Goal: Find contact information: Find contact information

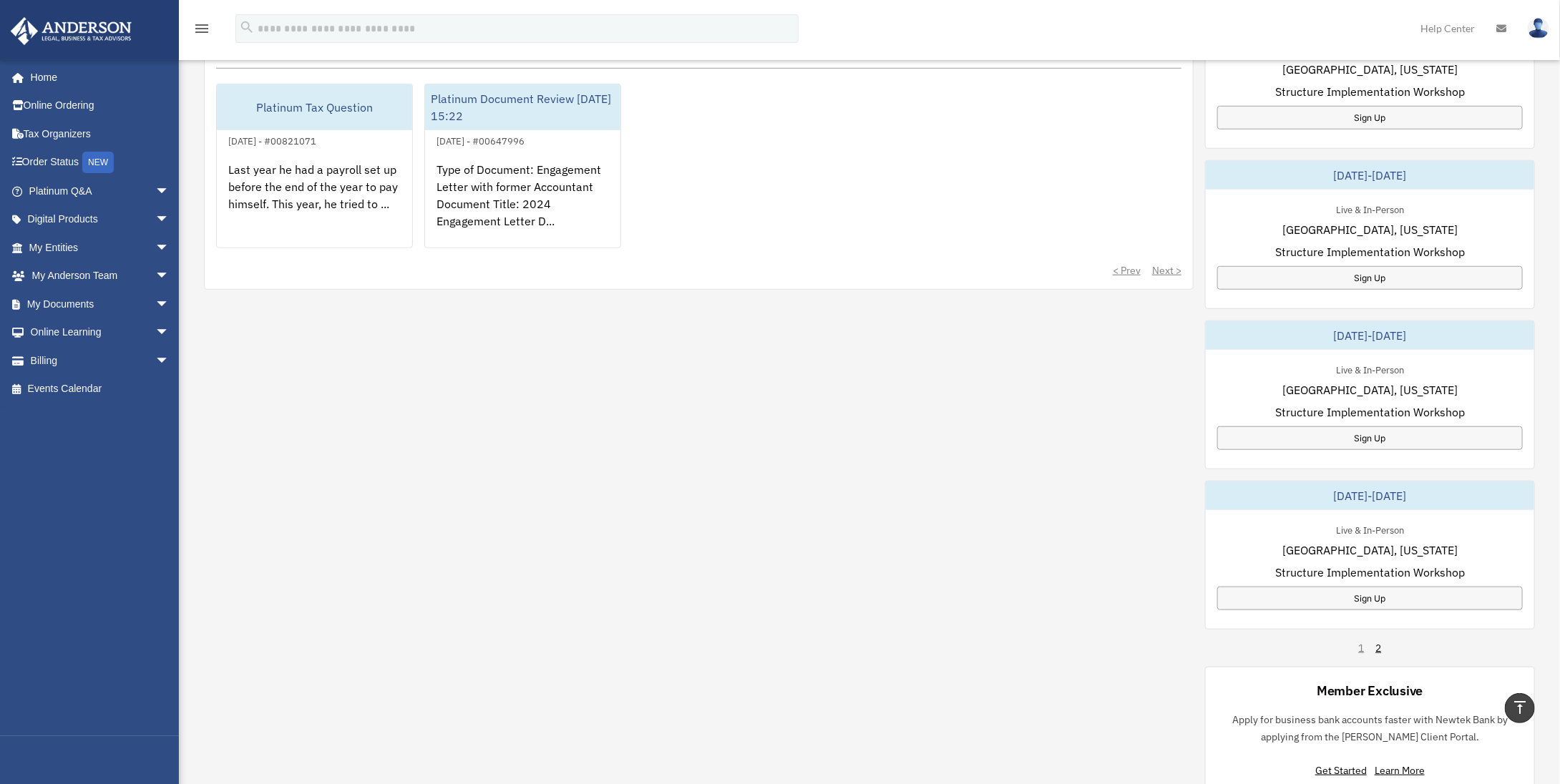
scroll to position [278, 0]
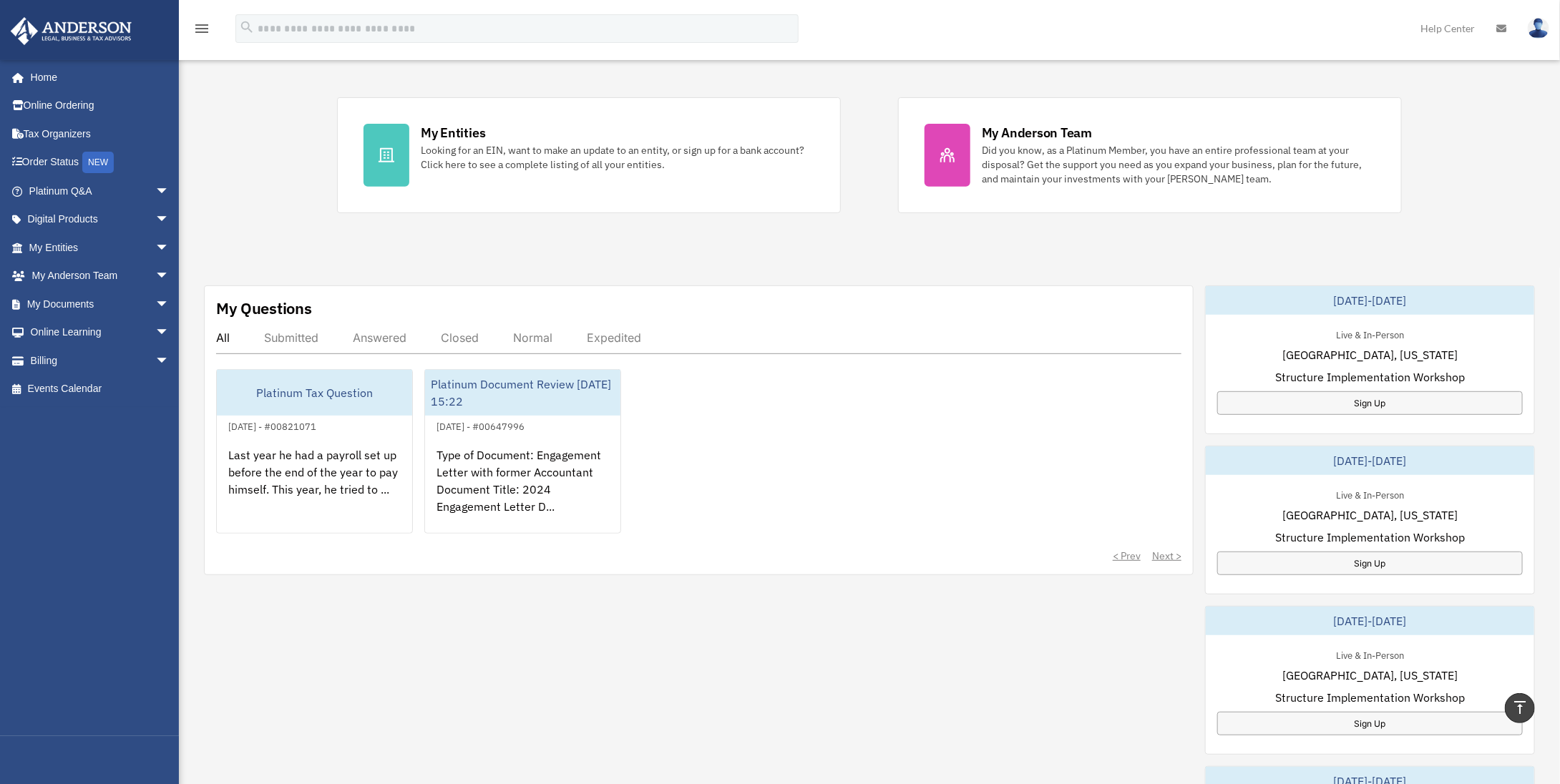
click at [282, 475] on div "Last year he had a payroll set up before the end of the year to pay himself. Th…" at bounding box center [314, 491] width 195 height 112
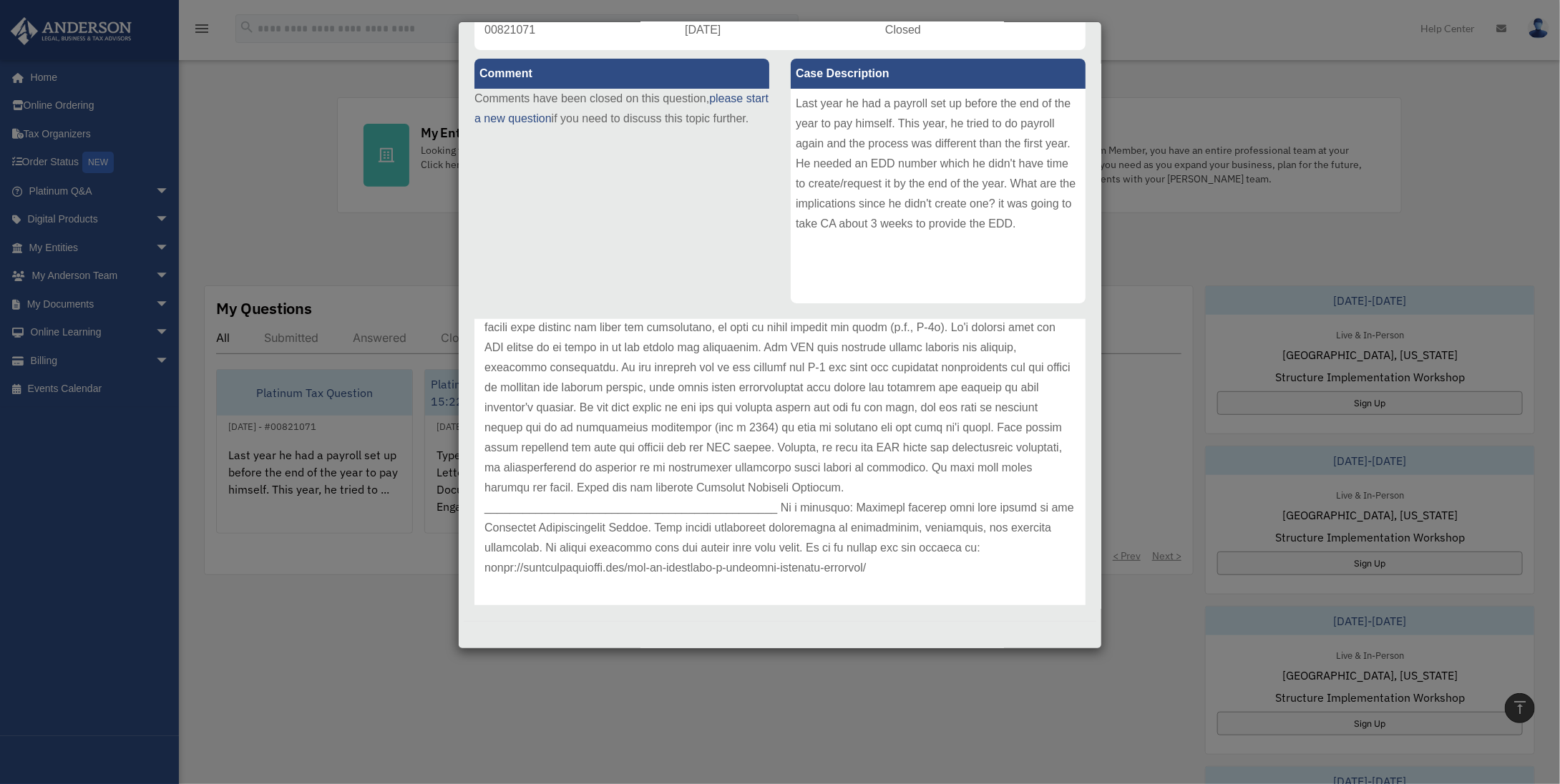
scroll to position [219, 0]
click at [346, 663] on div "Case Detail × Platinum Tax Question Case Number 00821071 Created Date December …" at bounding box center [780, 392] width 1560 height 784
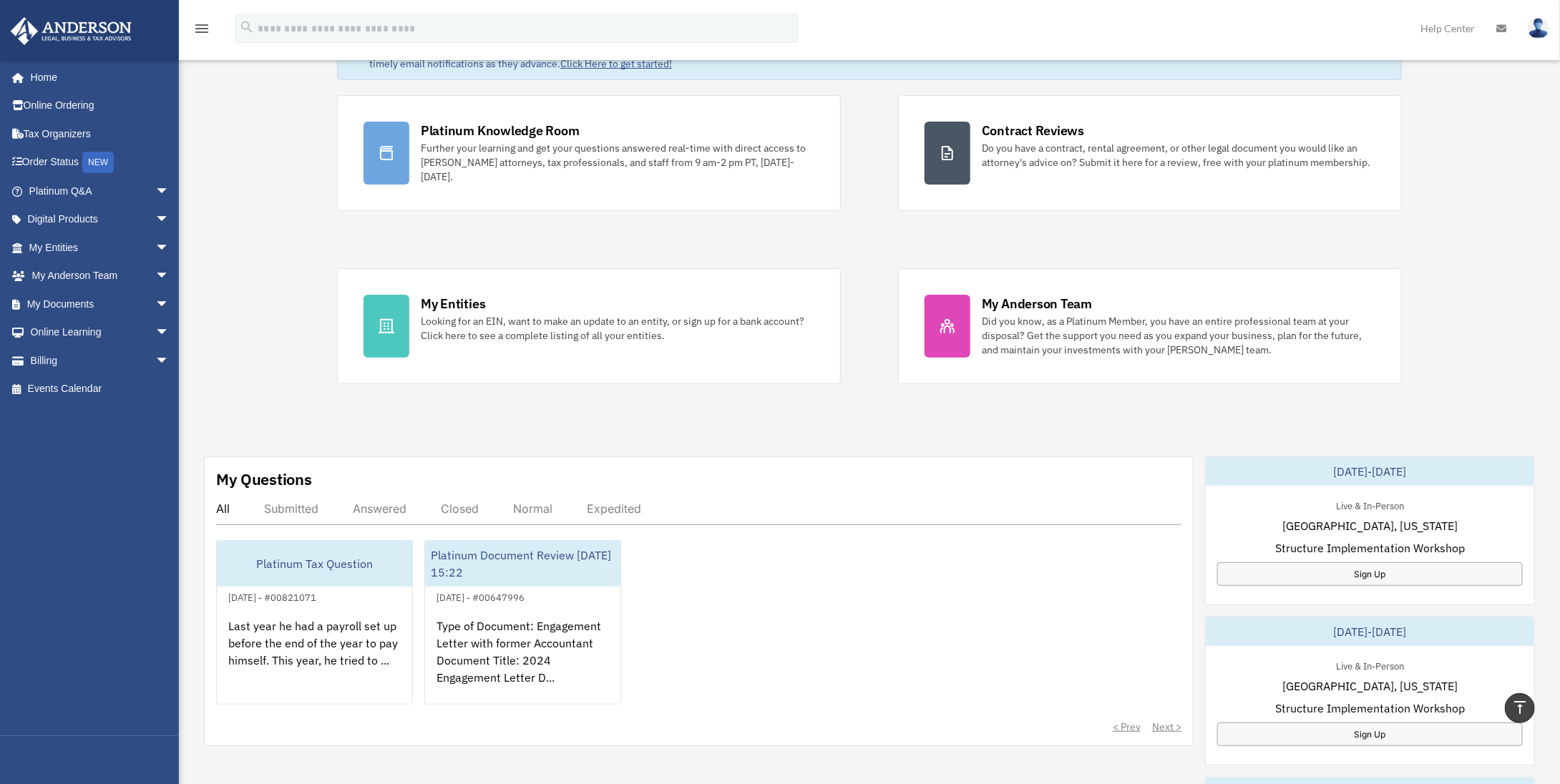
scroll to position [0, 0]
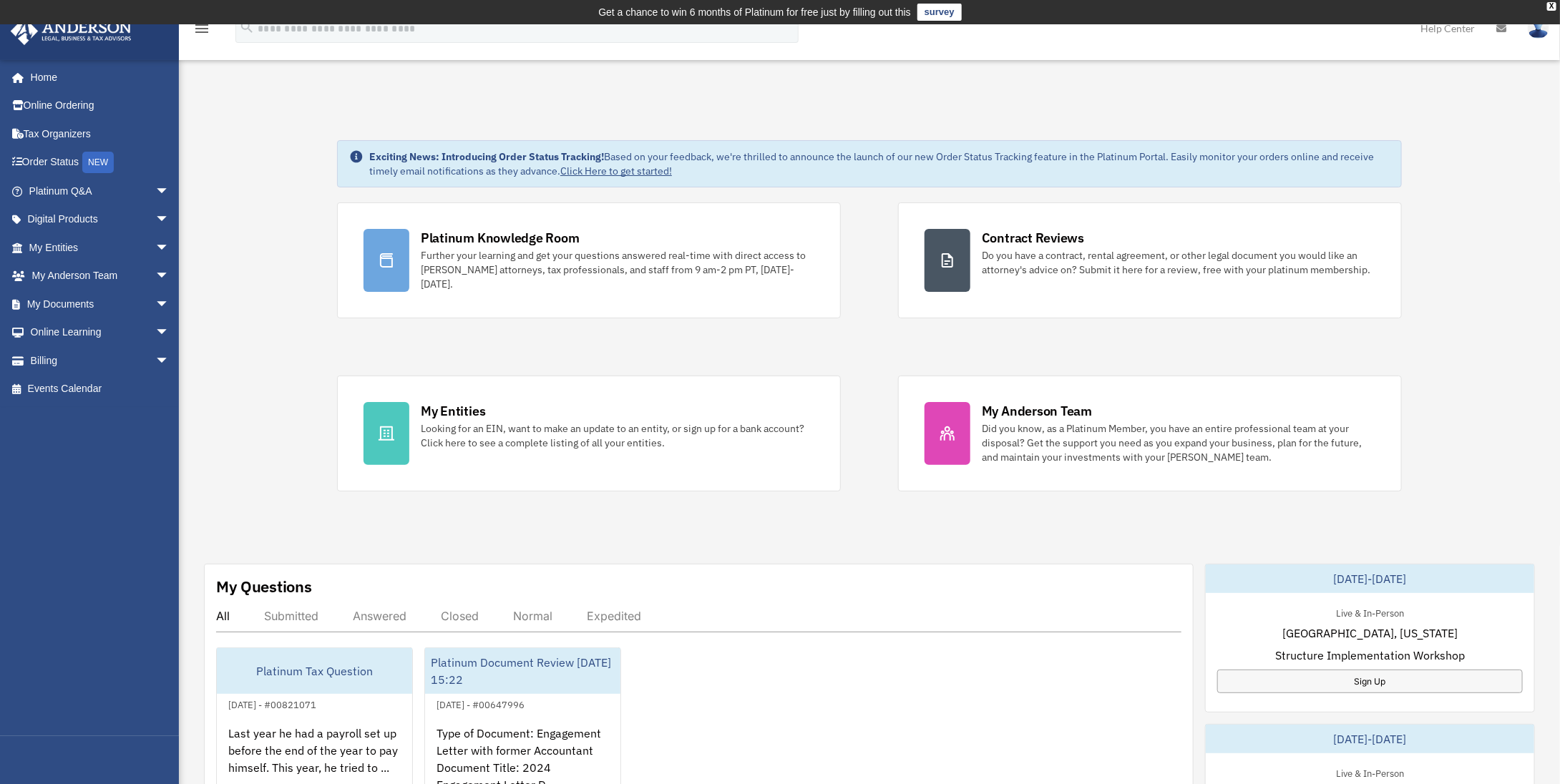
click at [72, 256] on link "My Entities arrow_drop_down" at bounding box center [100, 247] width 181 height 29
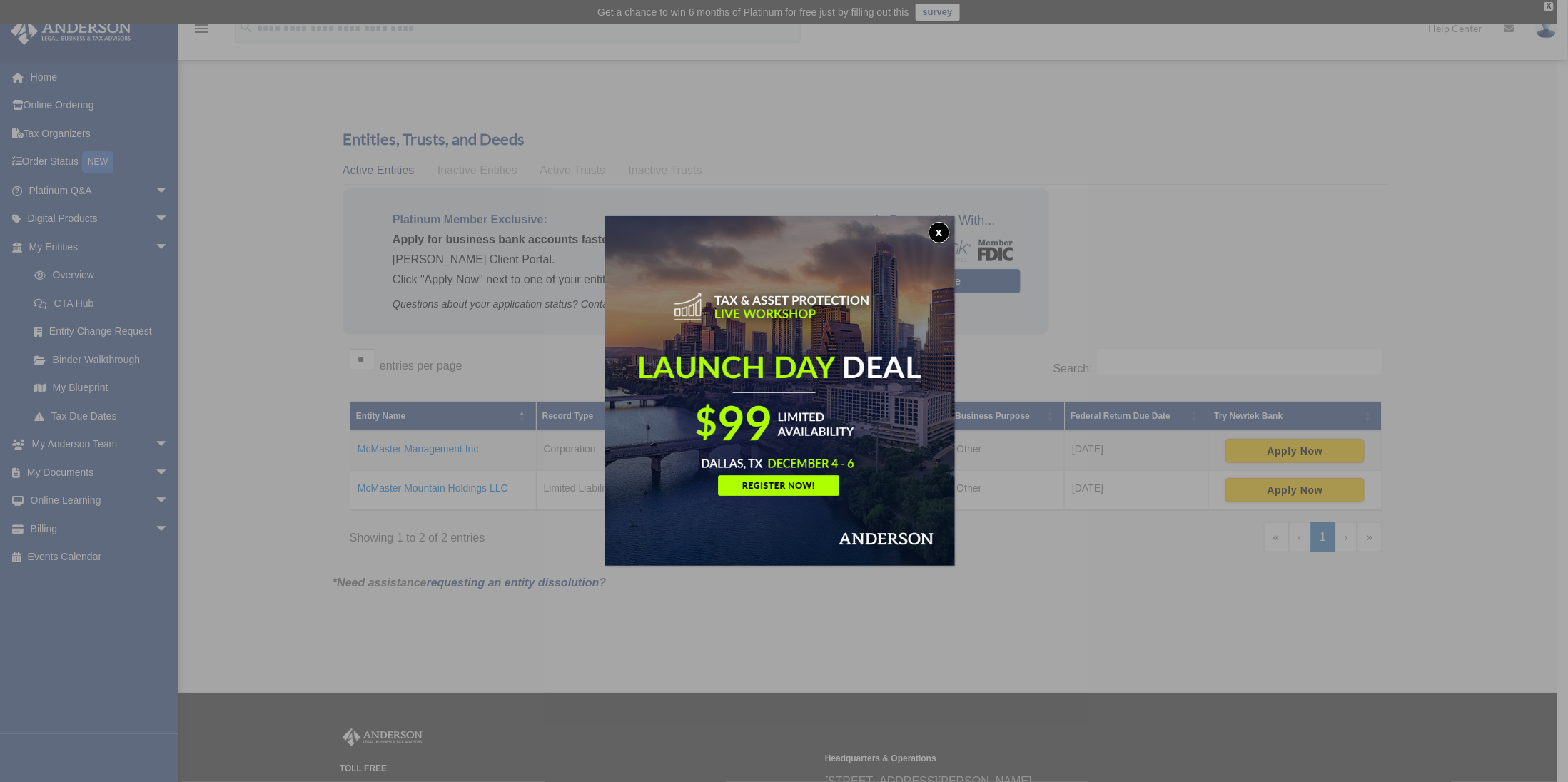
click at [942, 234] on button "x" at bounding box center [939, 232] width 21 height 21
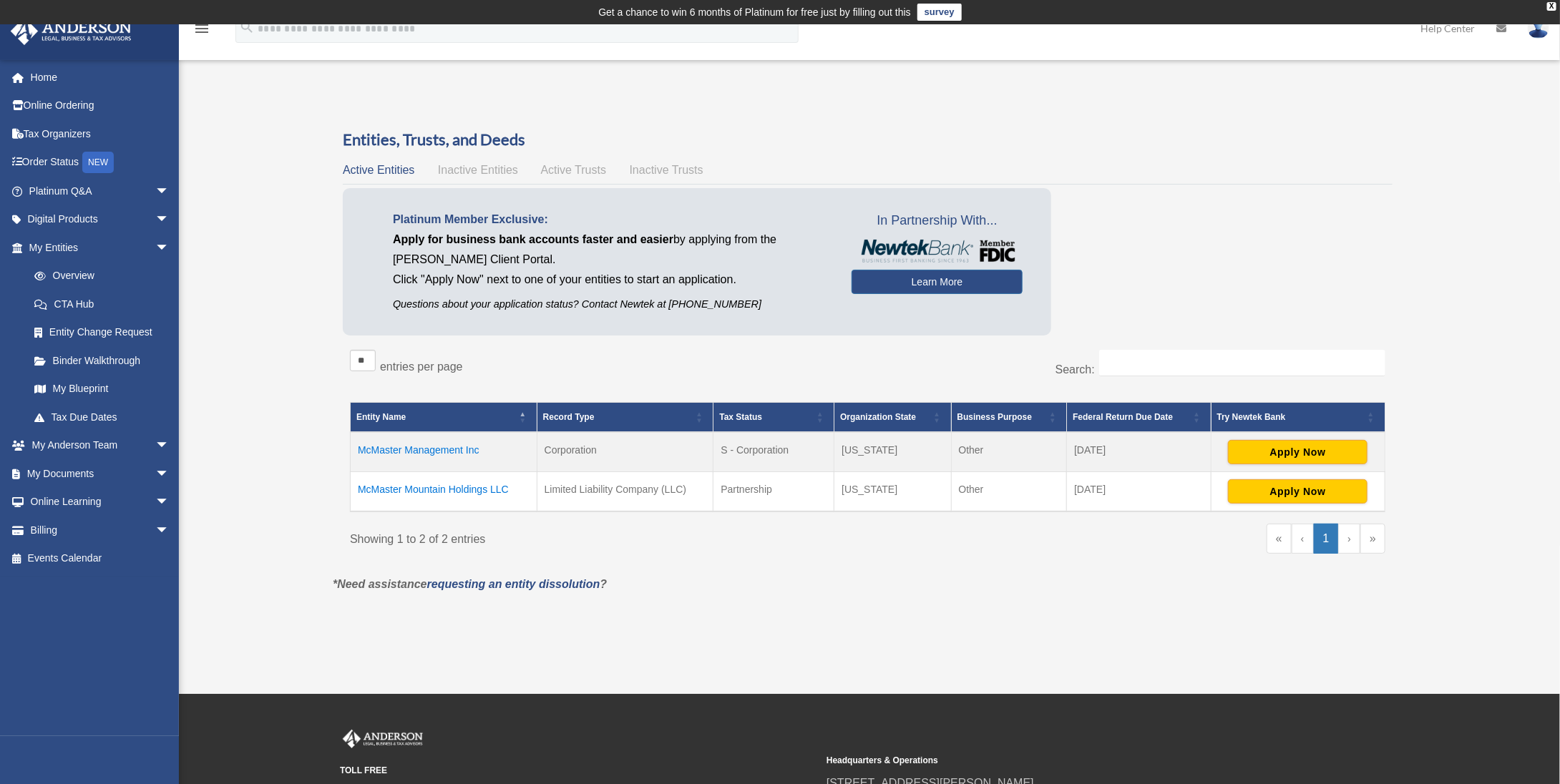
click at [45, 80] on link "Home" at bounding box center [100, 77] width 181 height 29
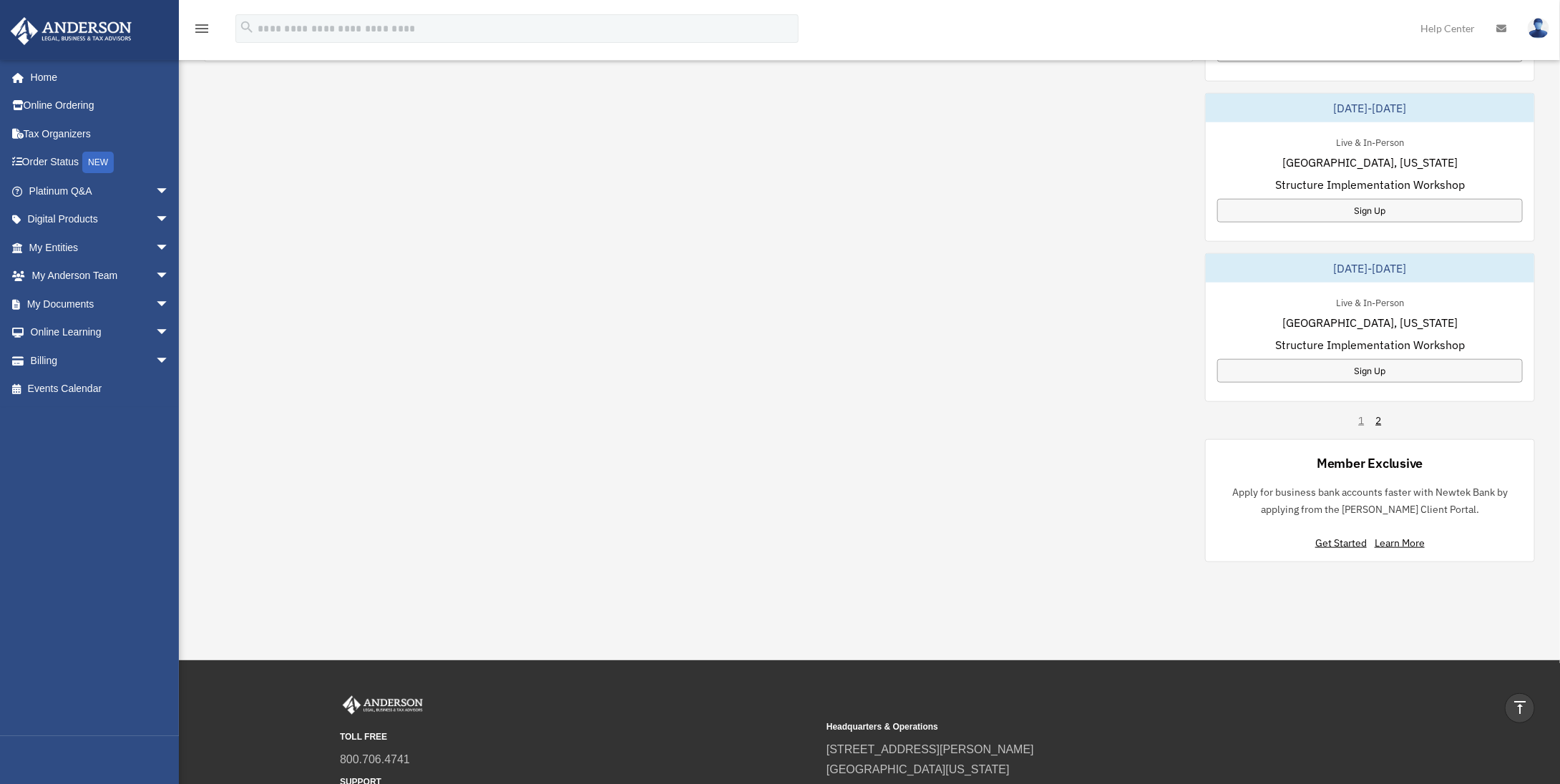
scroll to position [361, 0]
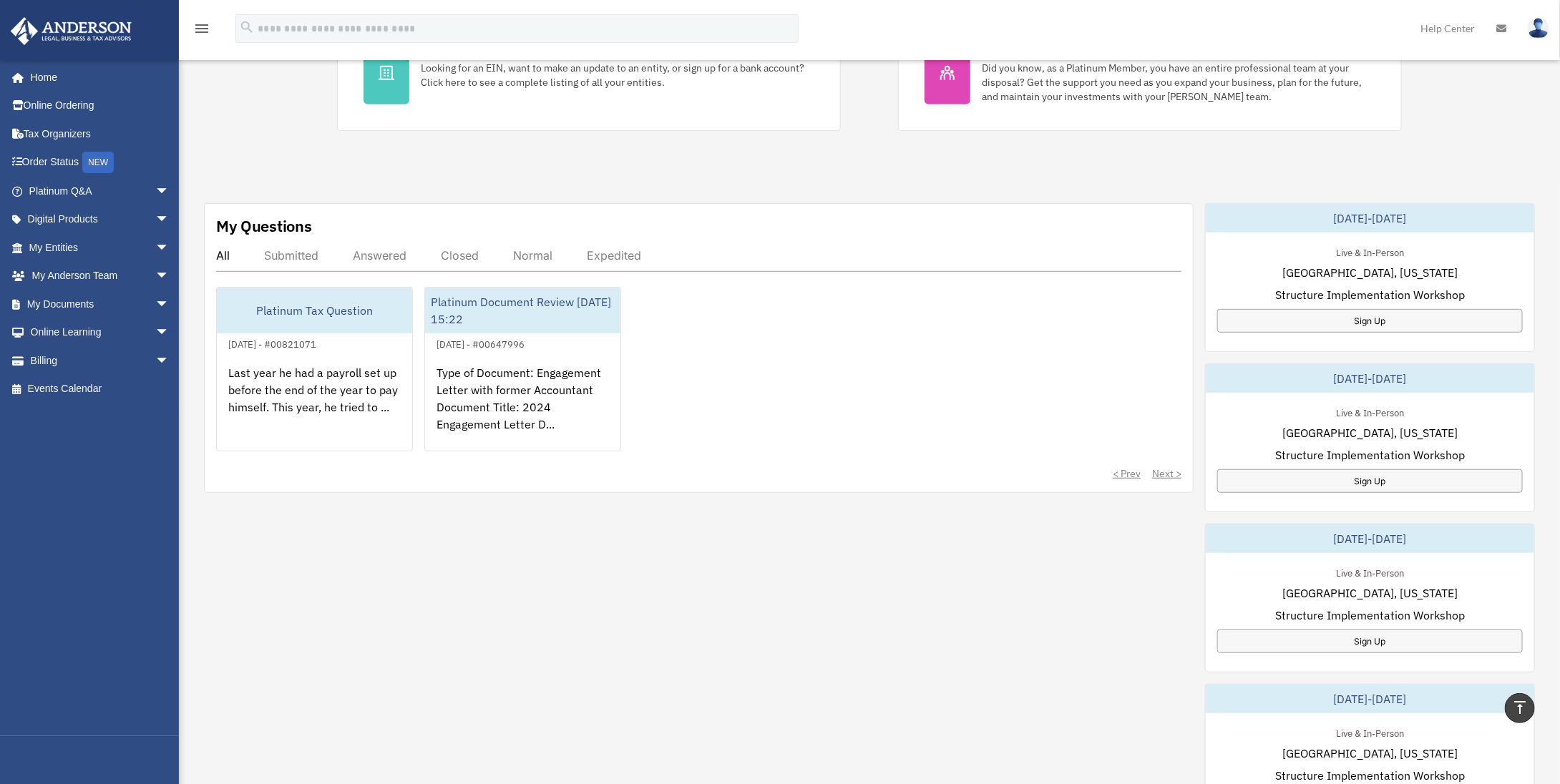
click at [131, 272] on link "My [PERSON_NAME] Team arrow_drop_down" at bounding box center [100, 276] width 181 height 29
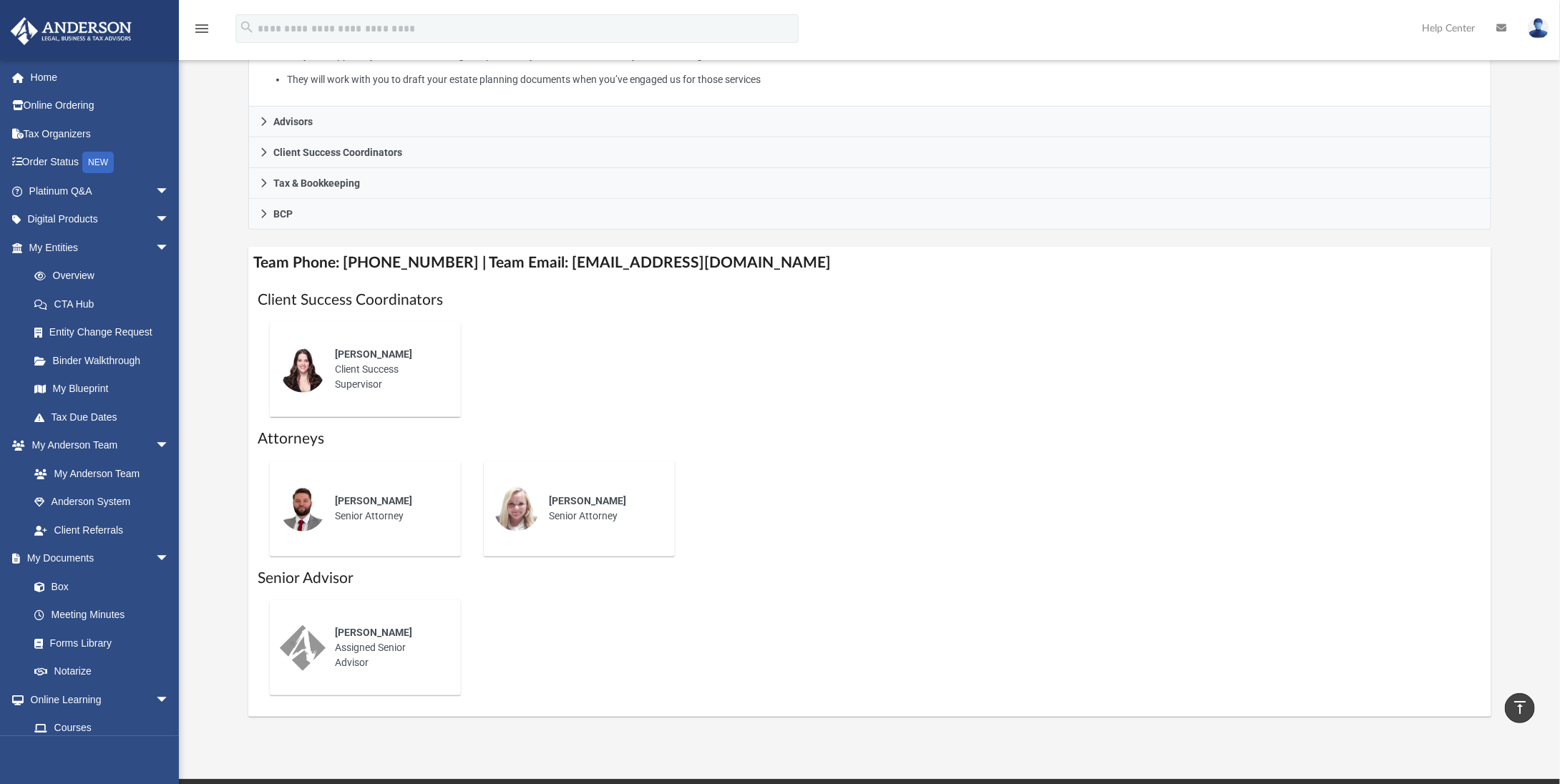
scroll to position [629, 0]
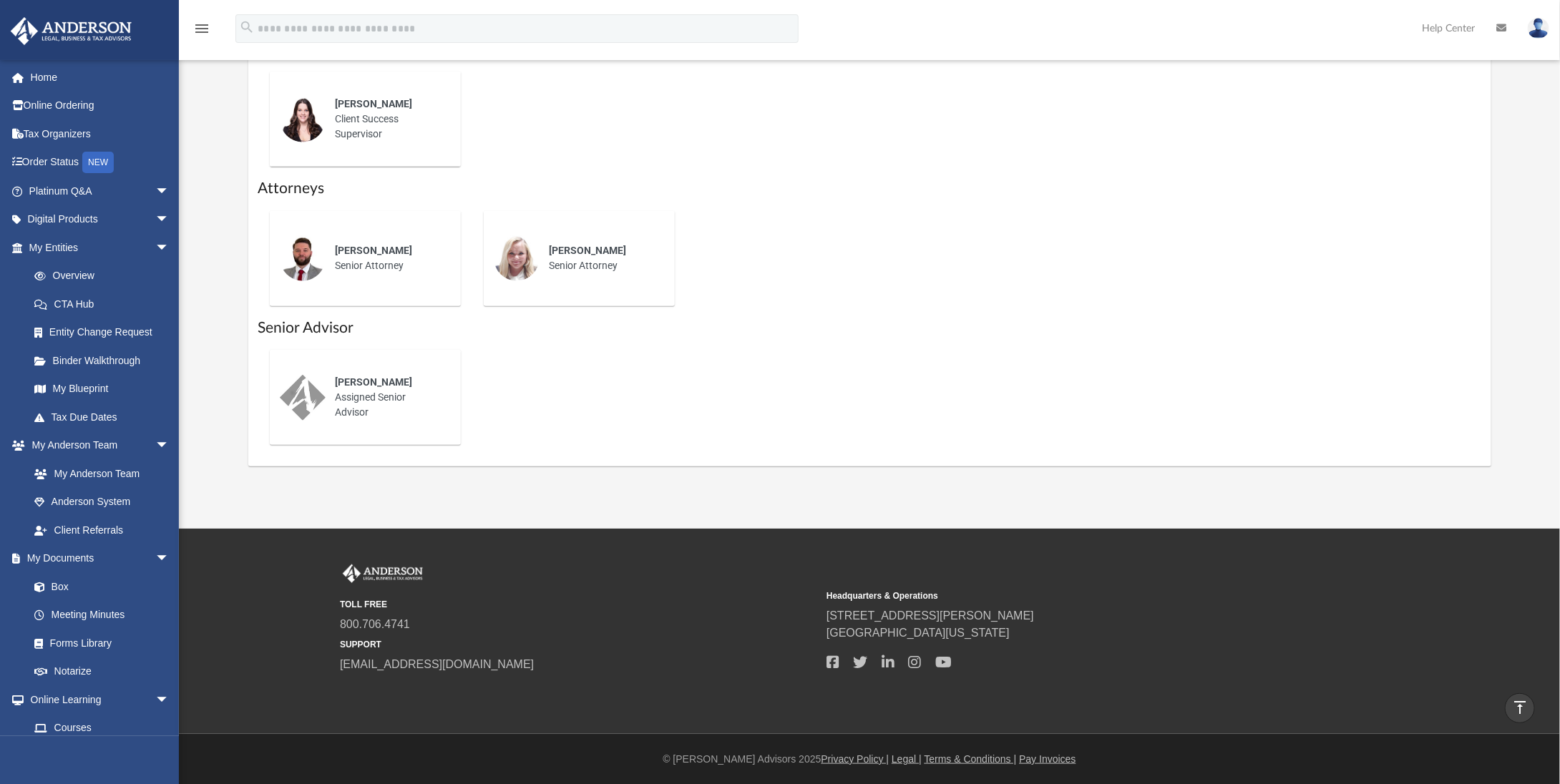
click at [353, 392] on div "Charles Hall Assigned Senior Advisor" at bounding box center [388, 397] width 126 height 65
click at [349, 392] on div "Charles Hall Assigned Senior Advisor" at bounding box center [388, 397] width 126 height 65
drag, startPoint x: 349, startPoint y: 392, endPoint x: 403, endPoint y: 399, distance: 54.5
click at [403, 399] on div "Charles Hall Assigned Senior Advisor" at bounding box center [388, 397] width 126 height 65
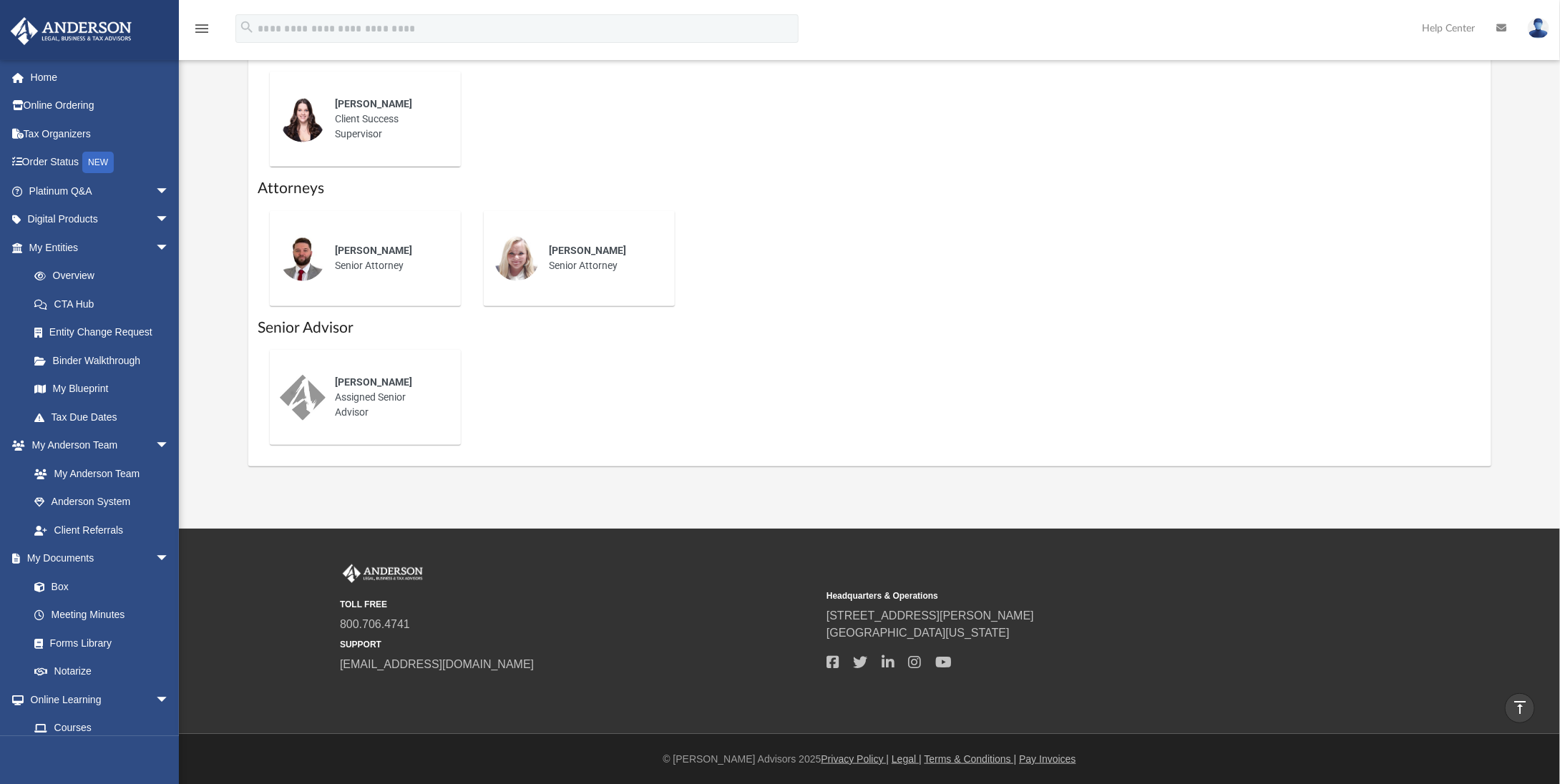
click at [367, 388] on span "Charles Hall" at bounding box center [374, 382] width 77 height 11
click at [373, 411] on div "Charles Hall Assigned Senior Advisor" at bounding box center [388, 397] width 126 height 65
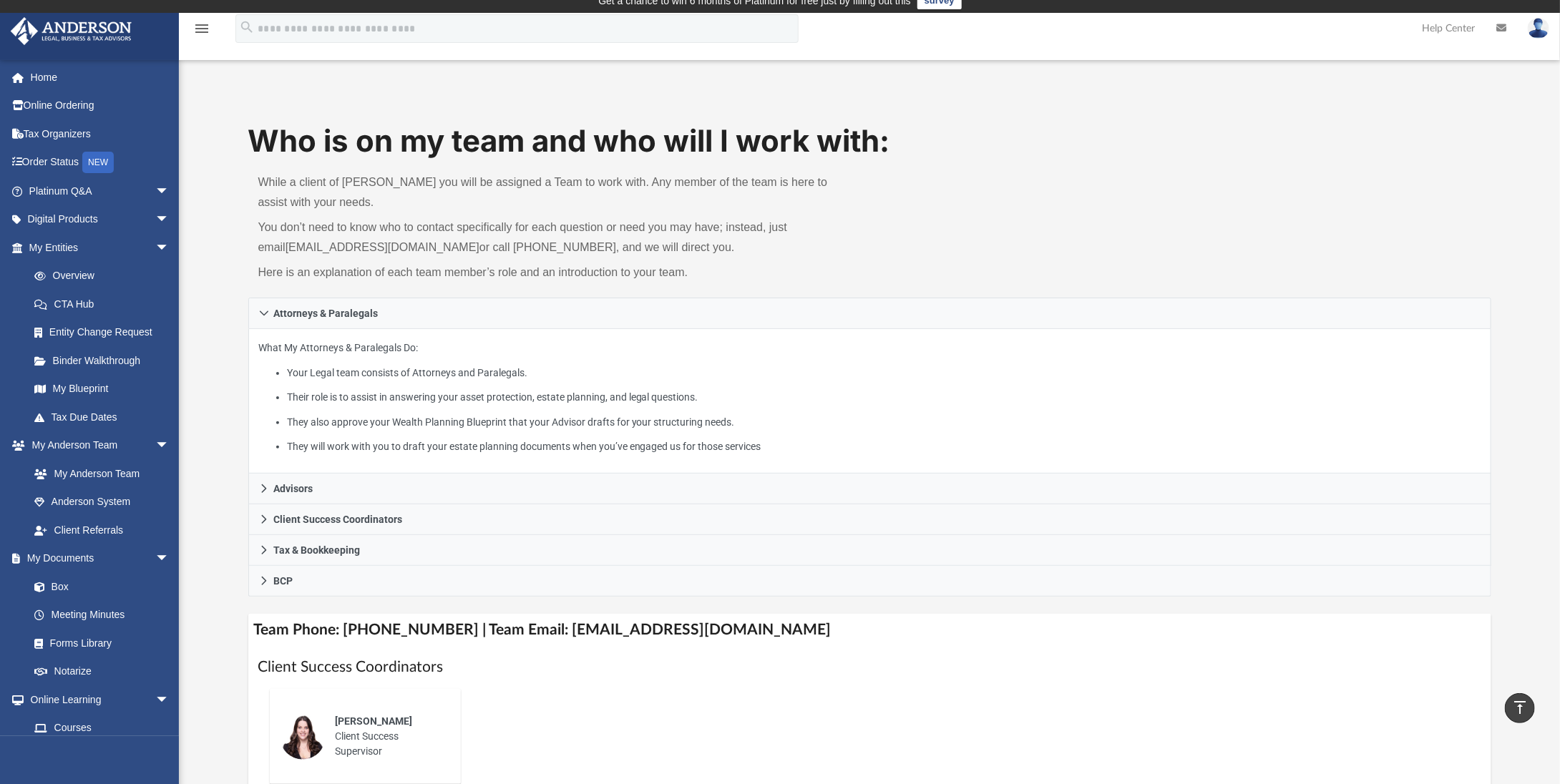
scroll to position [0, 0]
